Goal: Task Accomplishment & Management: Use online tool/utility

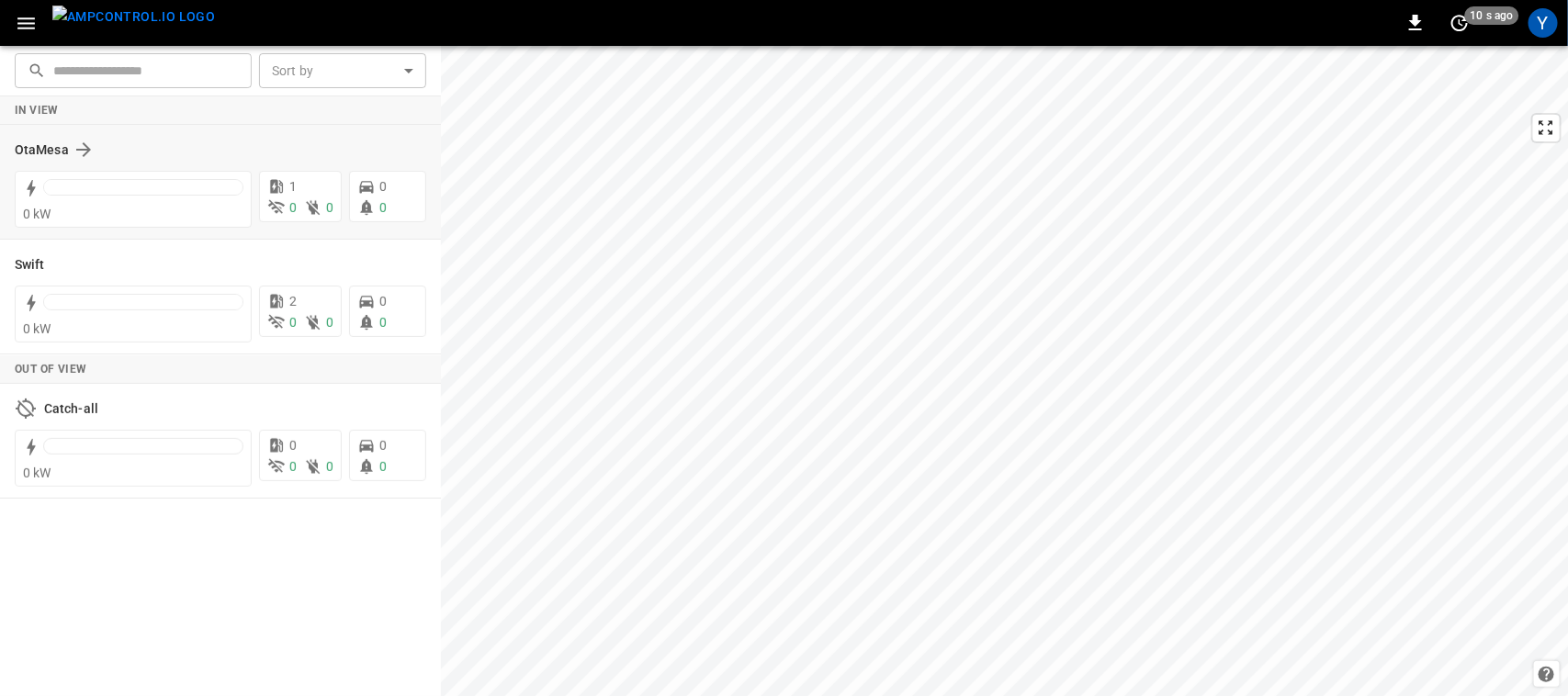
click at [48, 162] on div "OtaMesa" at bounding box center [220, 149] width 412 height 35
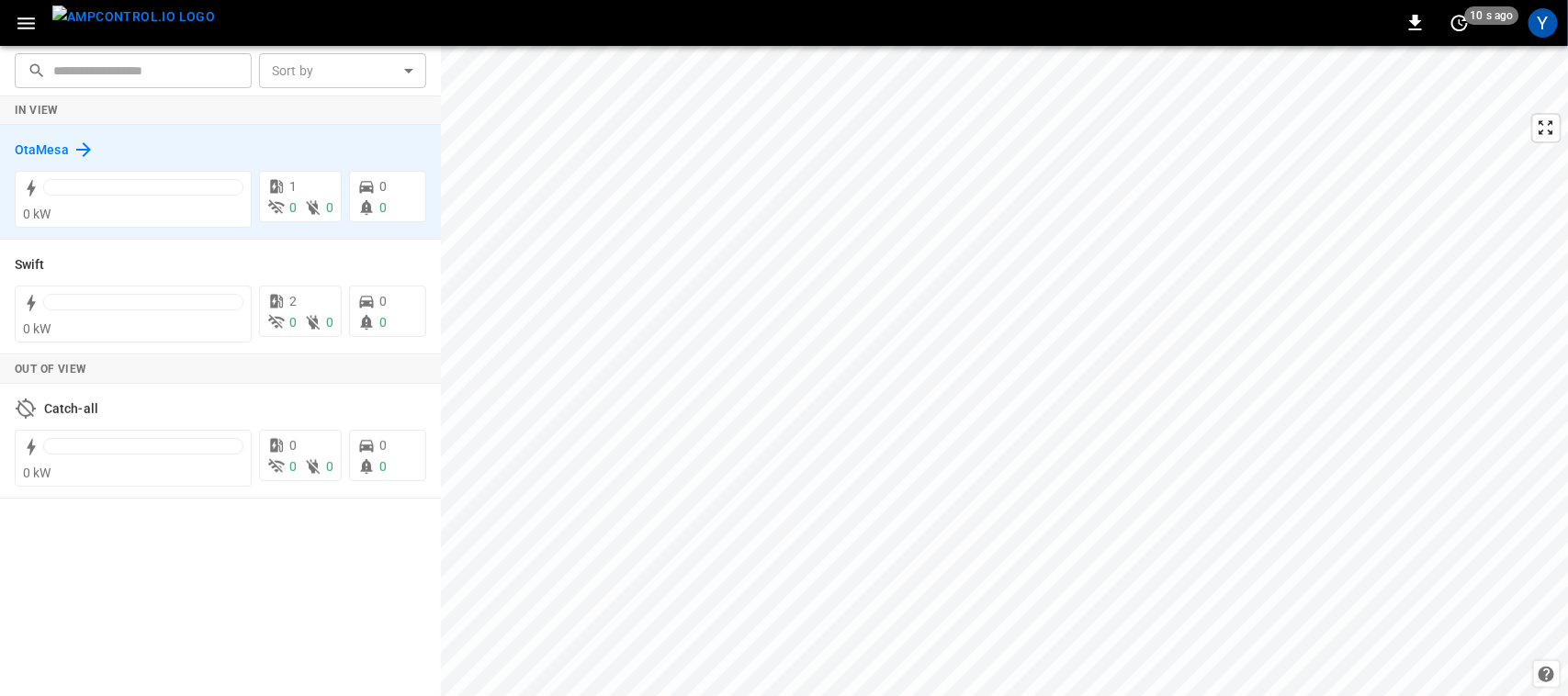
click at [50, 149] on h6 "OtaMesa" at bounding box center [41, 150] width 54 height 20
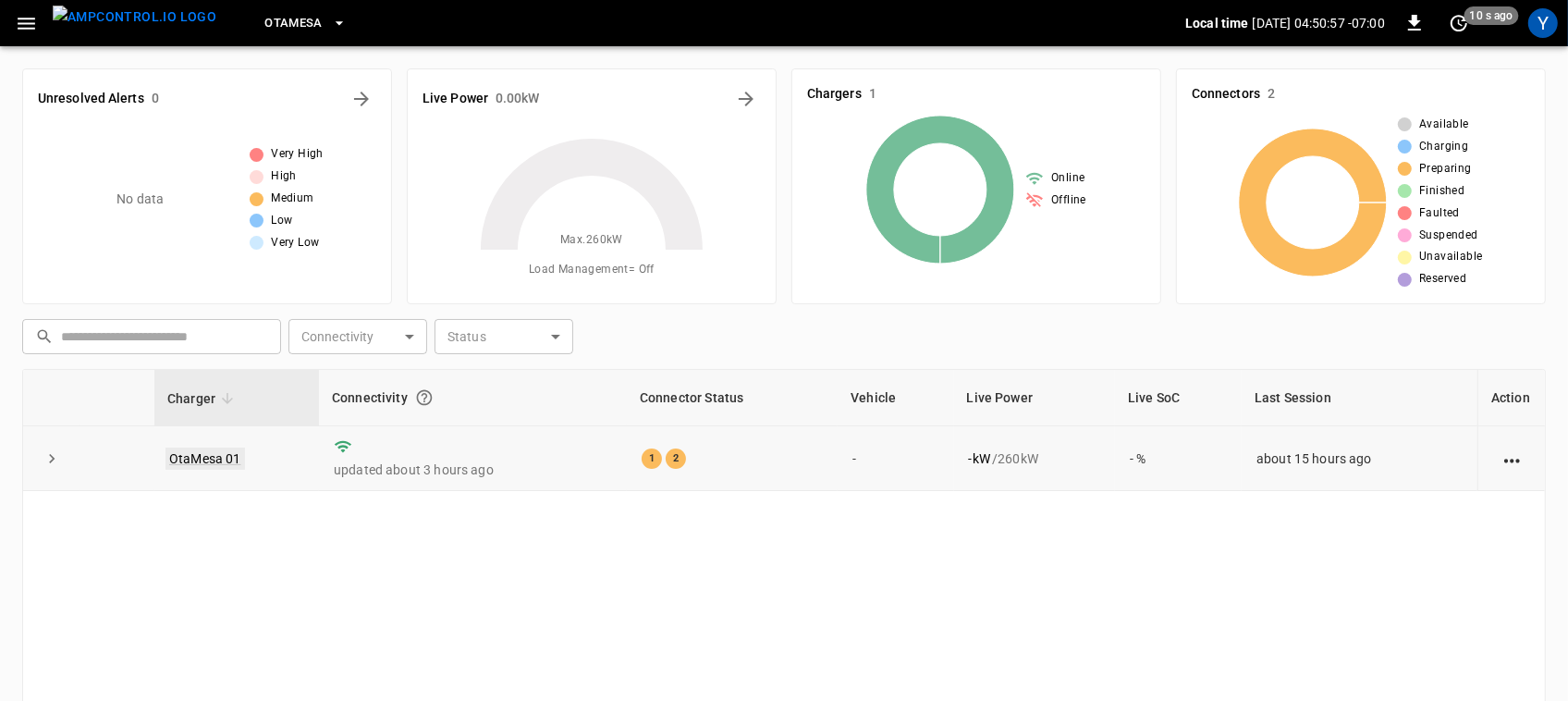
click at [205, 462] on link "OtaMesa 01" at bounding box center [205, 458] width 80 height 22
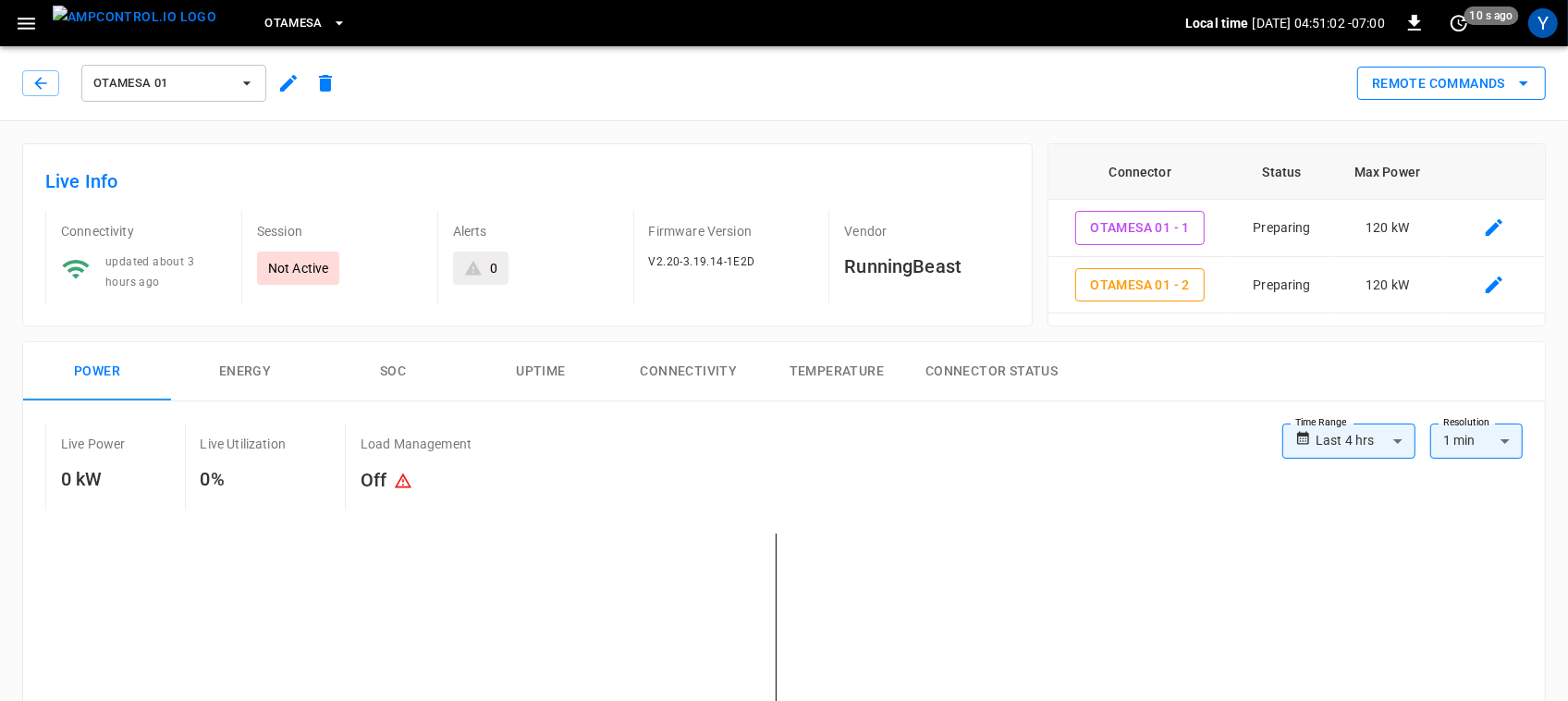
click at [1499, 77] on button "Remote Commands" at bounding box center [1452, 84] width 189 height 34
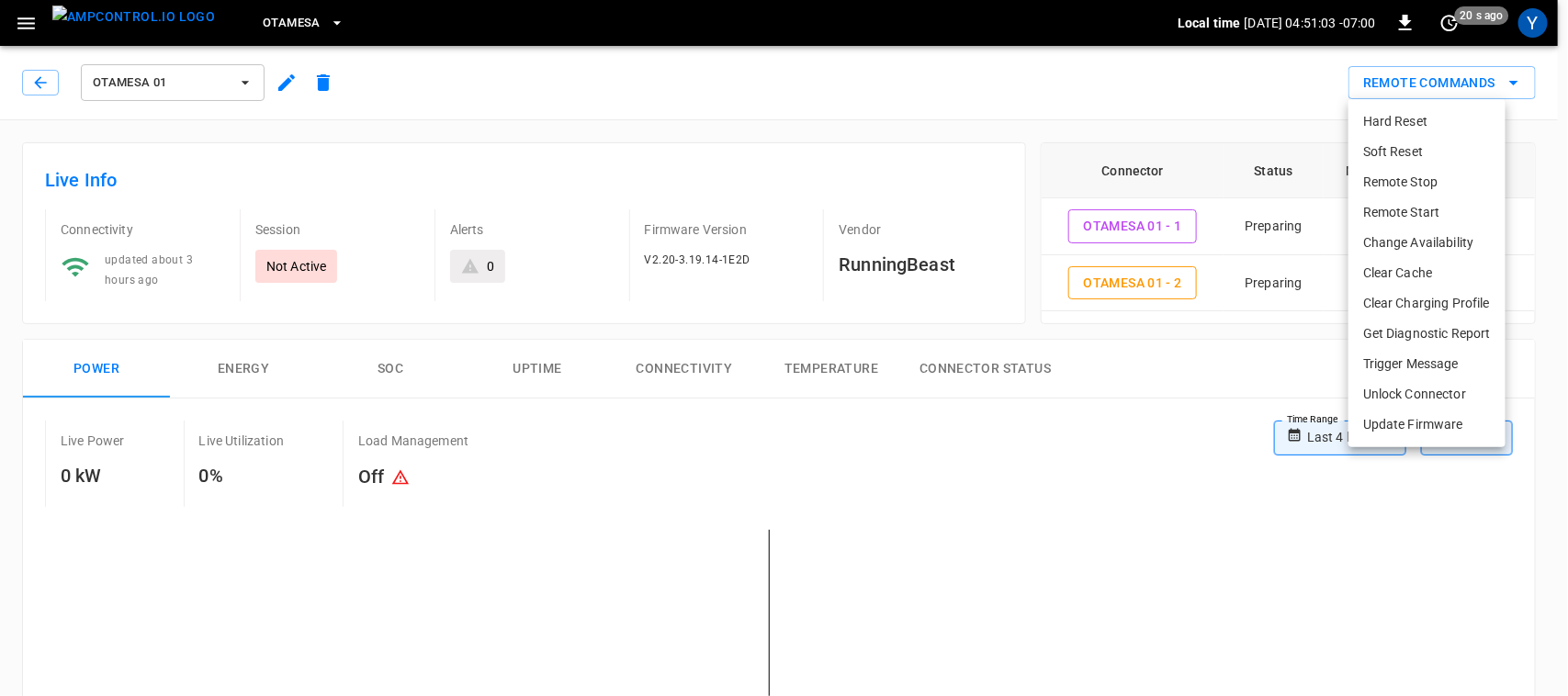
click at [1431, 211] on li "Remote Start" at bounding box center [1426, 212] width 157 height 31
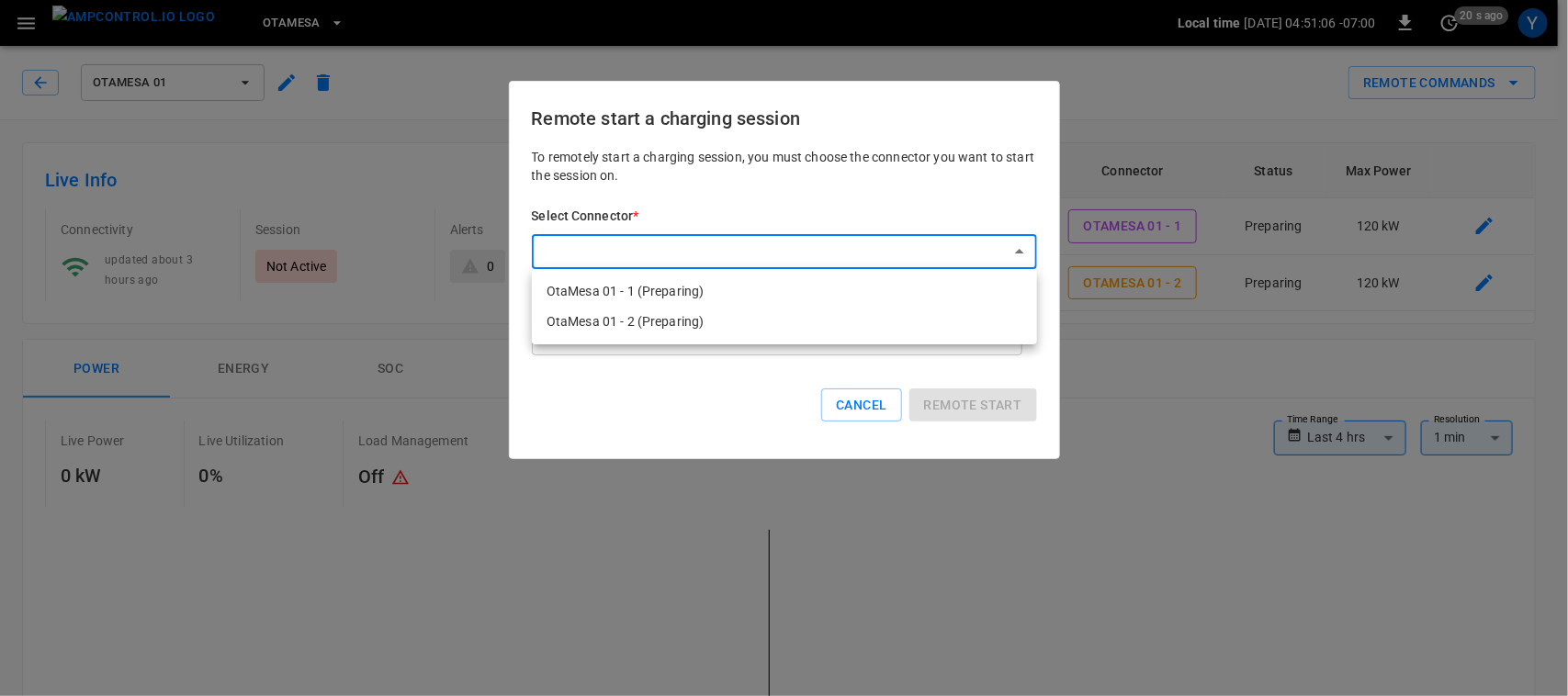
click at [929, 292] on li "OtaMesa 01 - 1 (Preparing)" at bounding box center [785, 291] width 506 height 31
type input "**********"
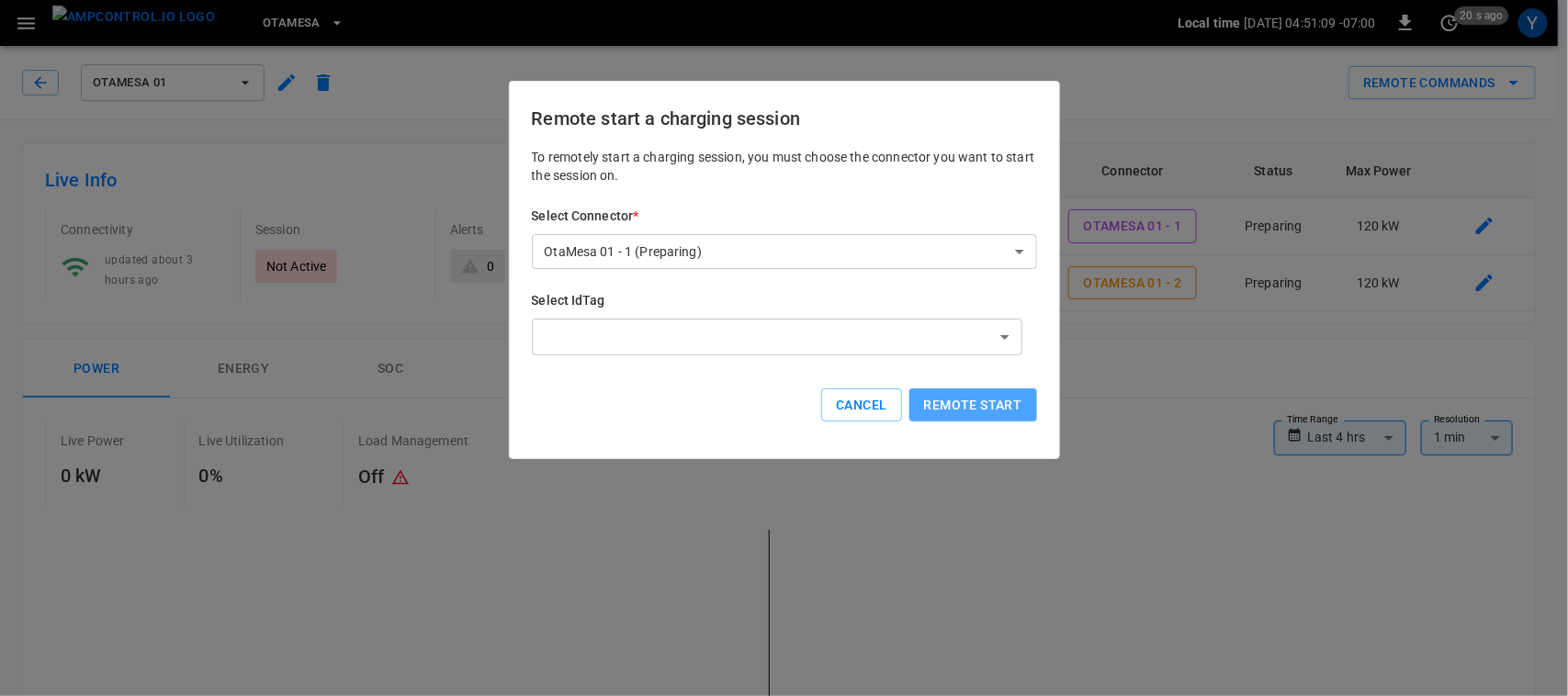
click at [943, 400] on button "Remote start" at bounding box center [973, 405] width 127 height 34
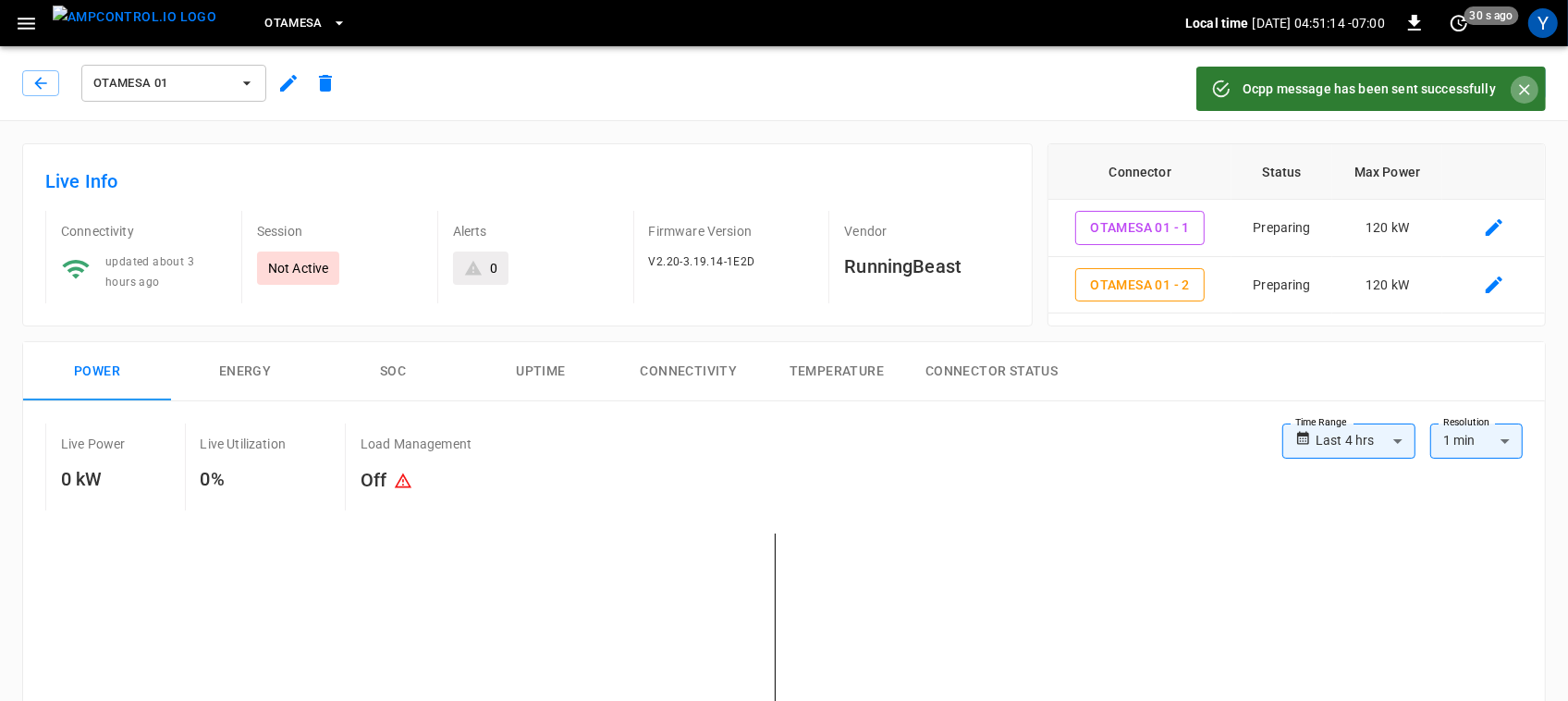
click at [1528, 89] on icon "Close" at bounding box center [1524, 89] width 19 height 19
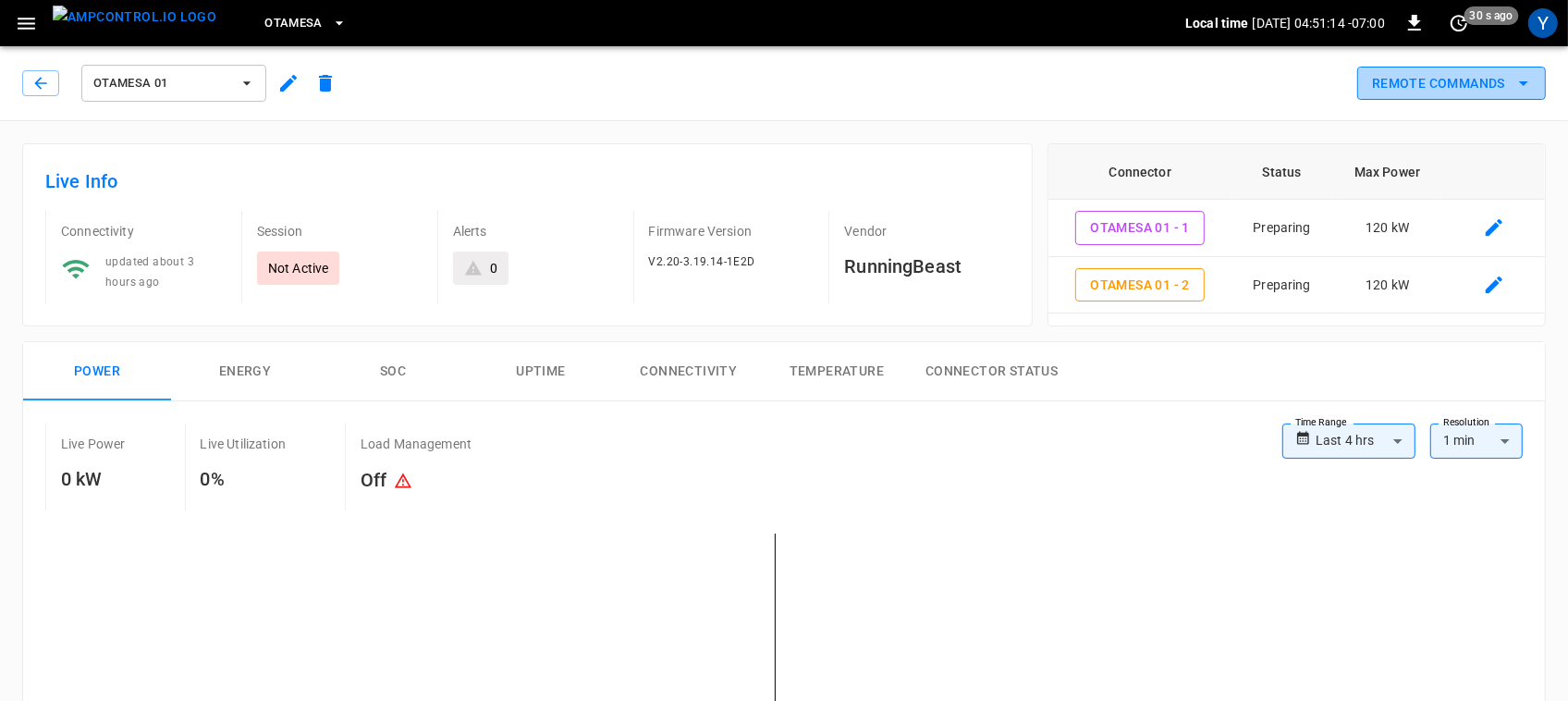
click at [1439, 86] on button "Remote Commands" at bounding box center [1452, 84] width 189 height 34
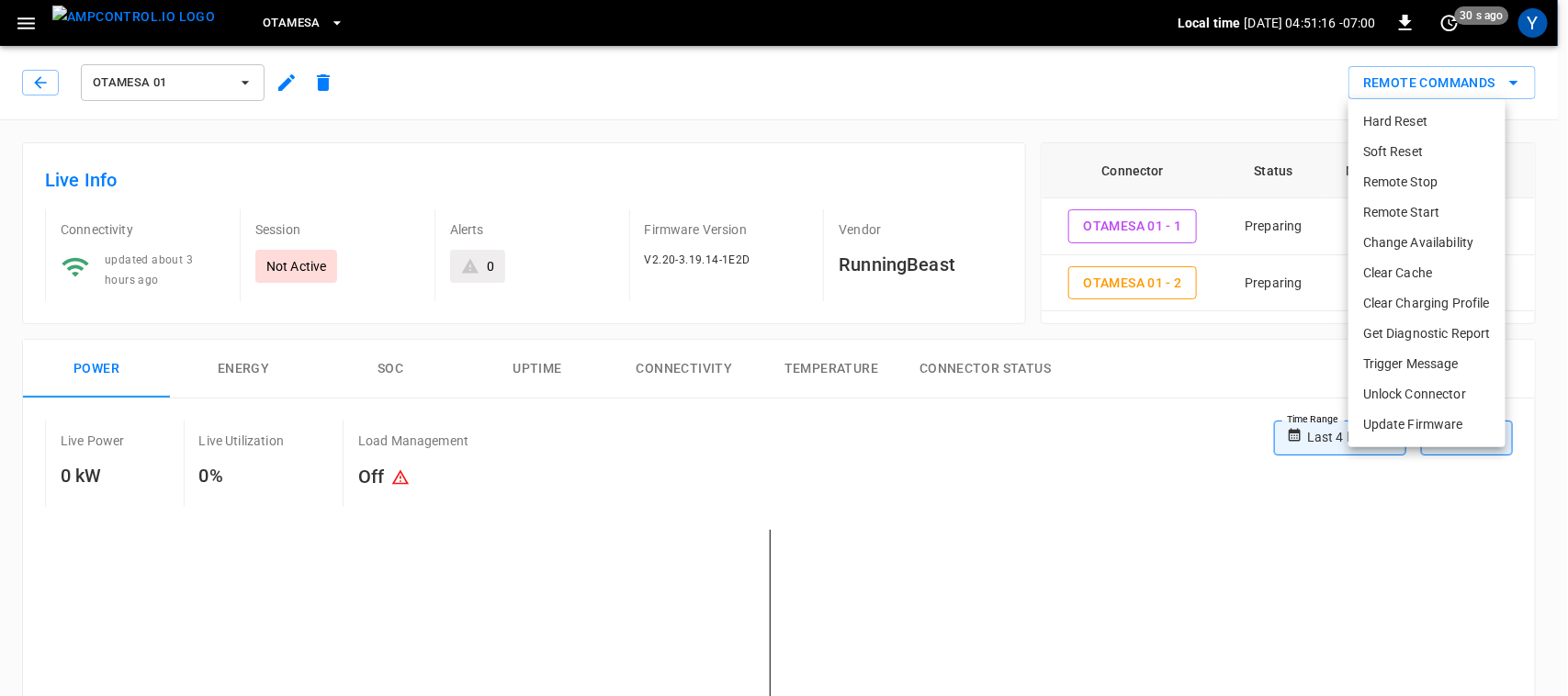
click at [1378, 209] on li "Remote Start" at bounding box center [1426, 212] width 157 height 31
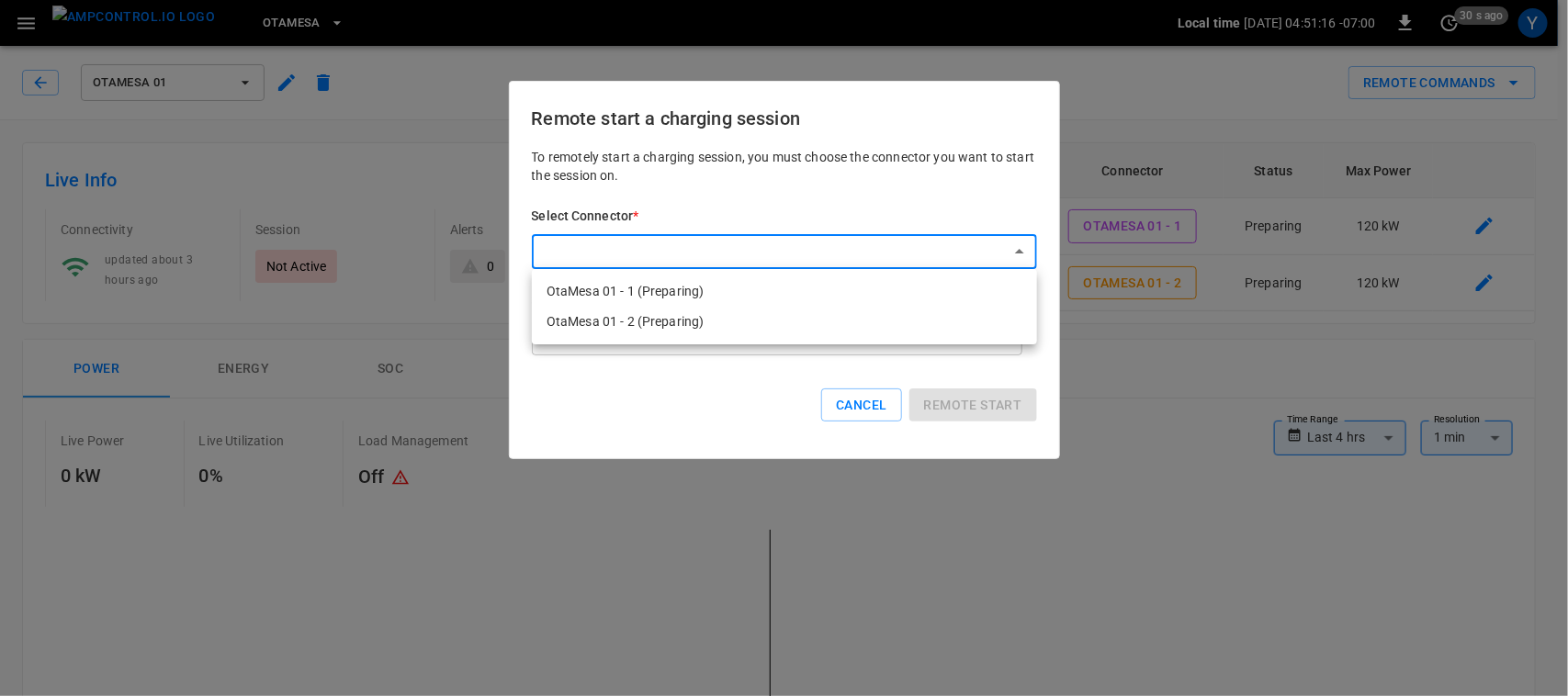
click at [800, 322] on li "OtaMesa 01 - 2 (Preparing)" at bounding box center [785, 322] width 506 height 31
type input "**********"
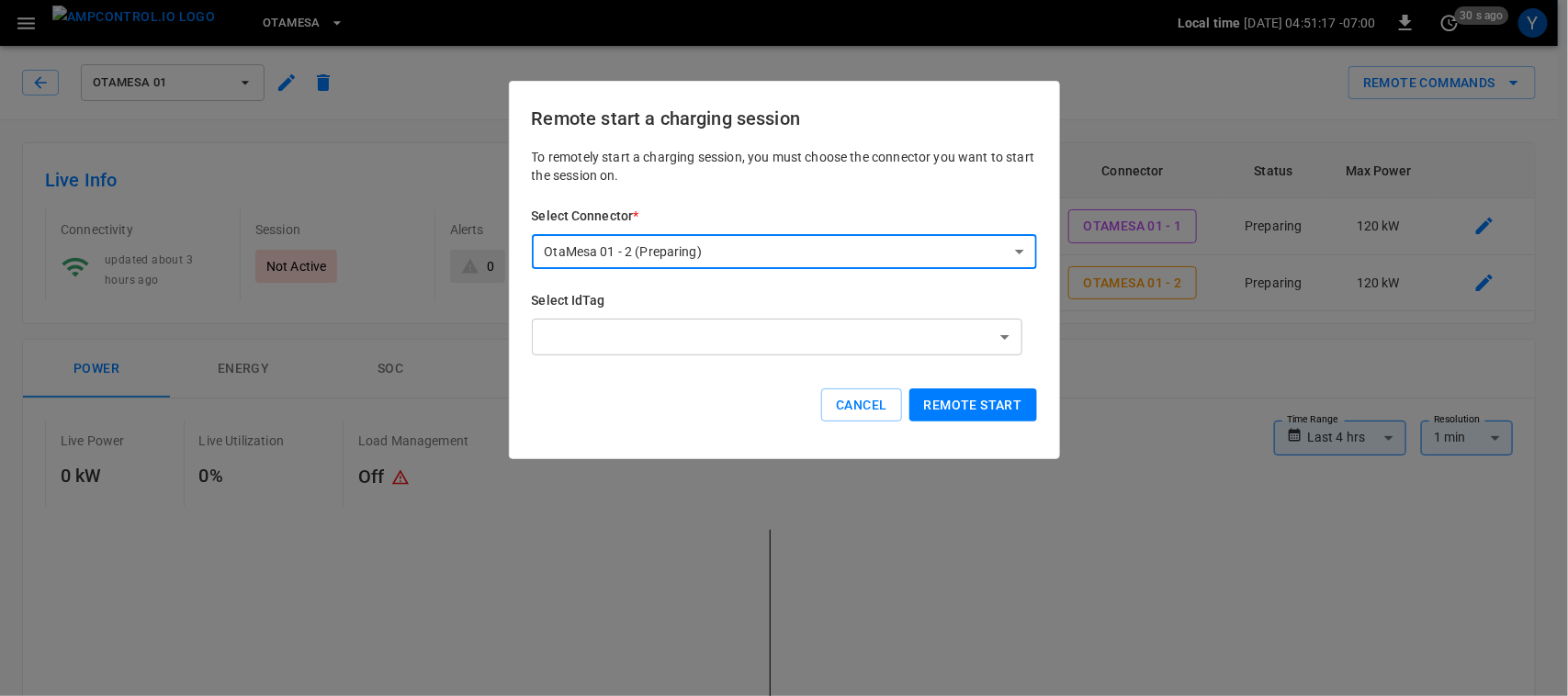
click at [953, 401] on button "Remote start" at bounding box center [973, 405] width 127 height 34
